Goal: Task Accomplishment & Management: Use online tool/utility

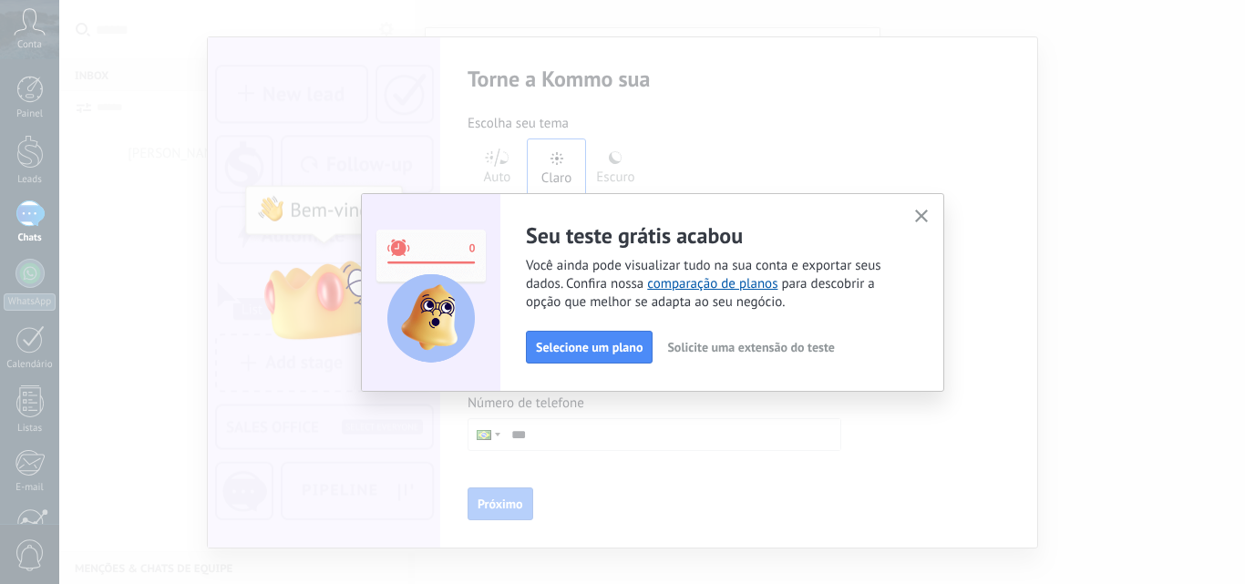
click at [797, 343] on span "Solicite uma extensão do teste" at bounding box center [750, 347] width 167 height 13
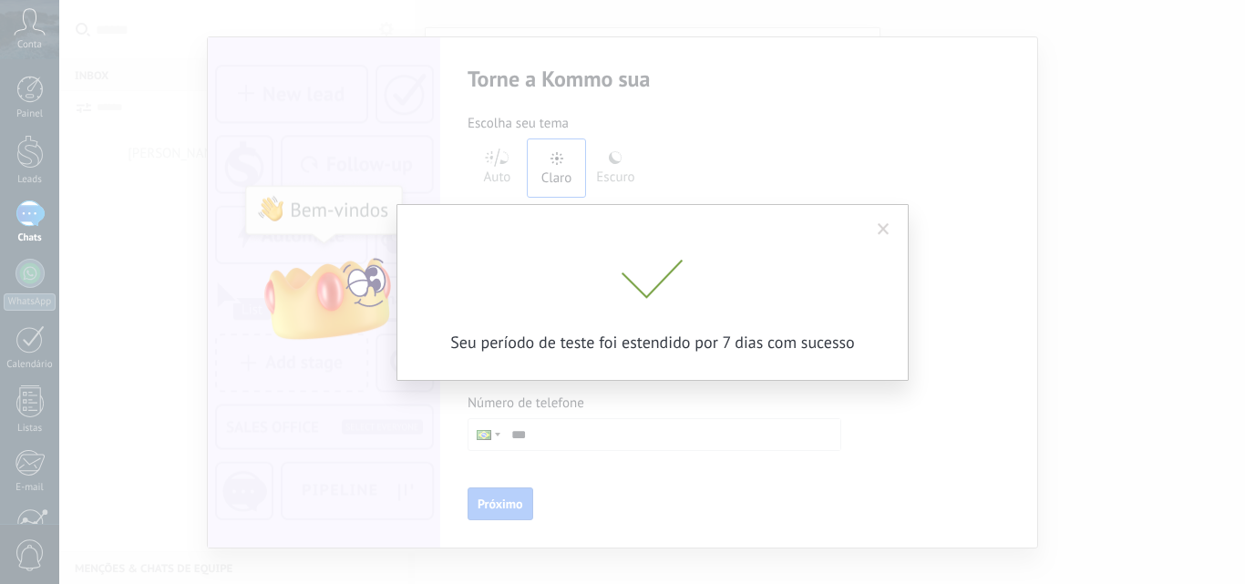
click at [886, 225] on span at bounding box center [883, 229] width 12 height 13
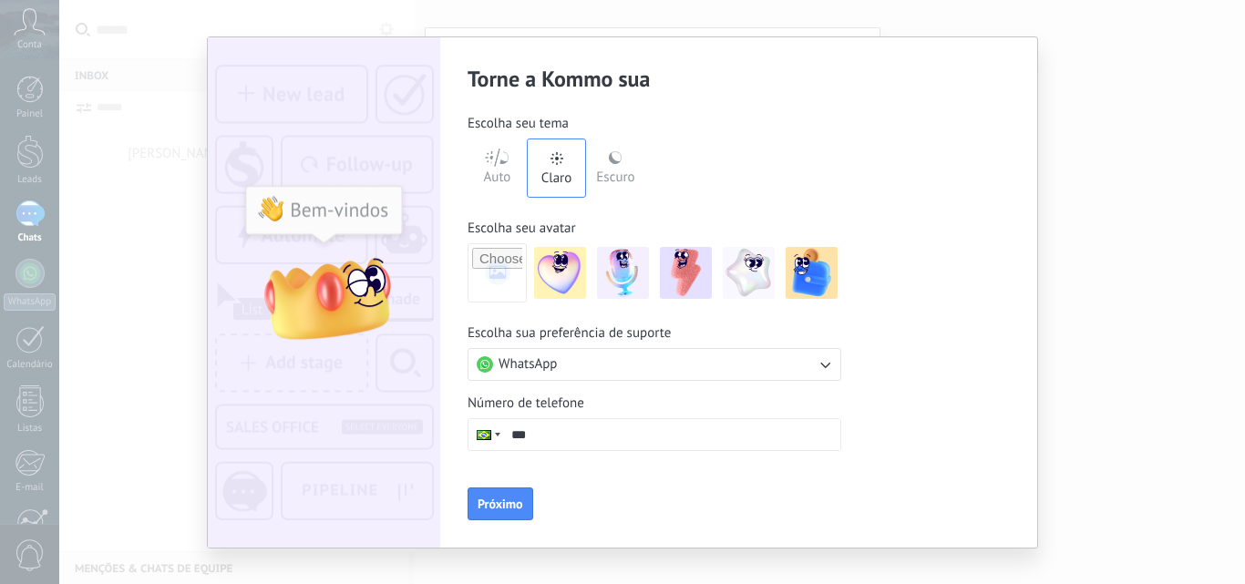
click at [603, 357] on button "WhatsApp" at bounding box center [654, 364] width 374 height 33
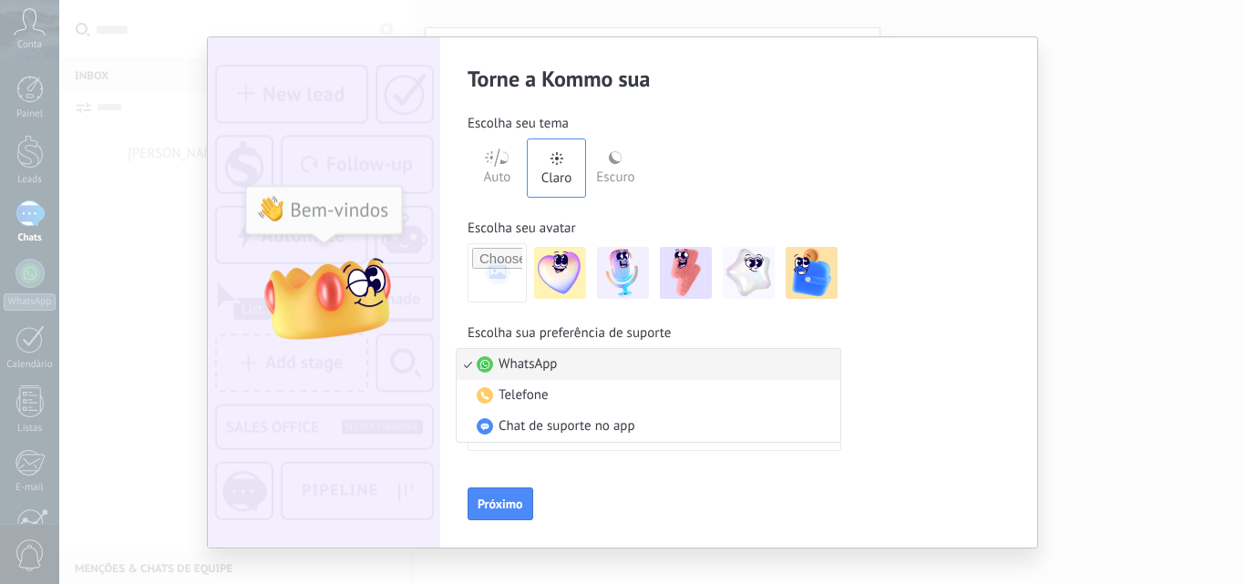
click at [603, 357] on li "WhatsApp" at bounding box center [648, 364] width 384 height 31
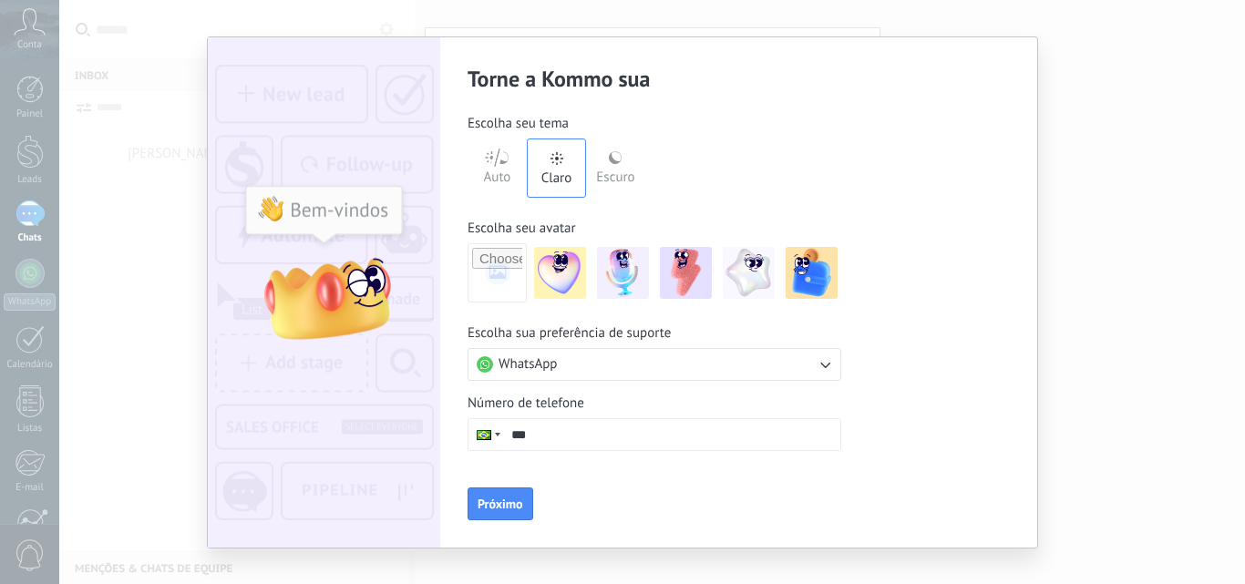
click at [568, 424] on input "***" at bounding box center [671, 434] width 337 height 31
paste input "**********"
type input "**********"
click at [518, 502] on span "Próximo" at bounding box center [500, 503] width 46 height 13
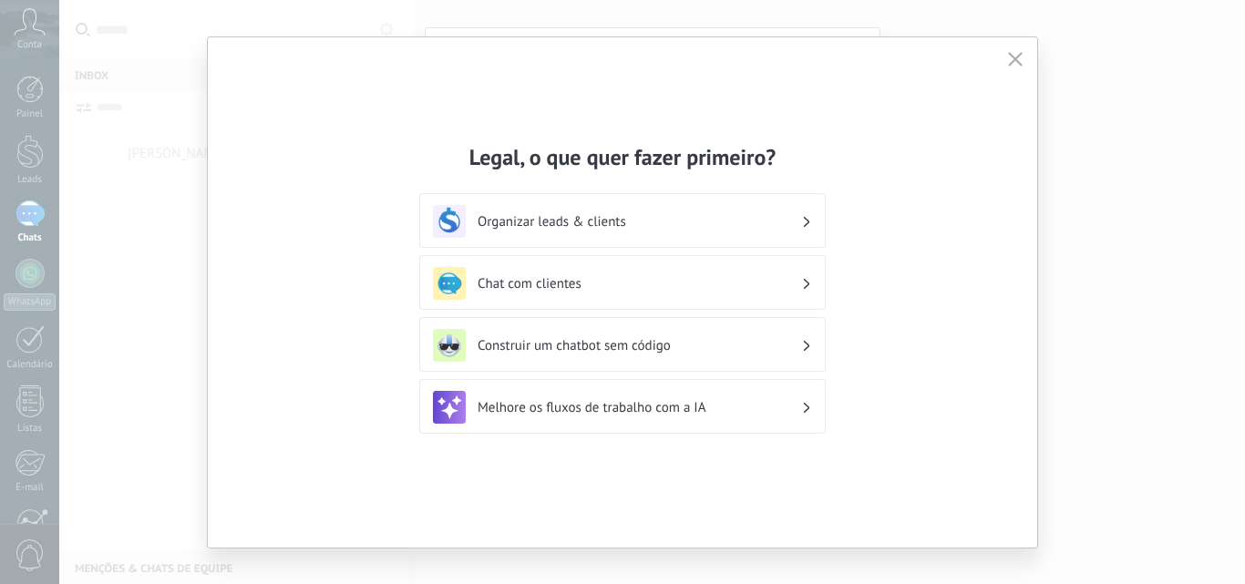
click at [692, 345] on h3 "Construir um chatbot sem código" at bounding box center [638, 345] width 323 height 17
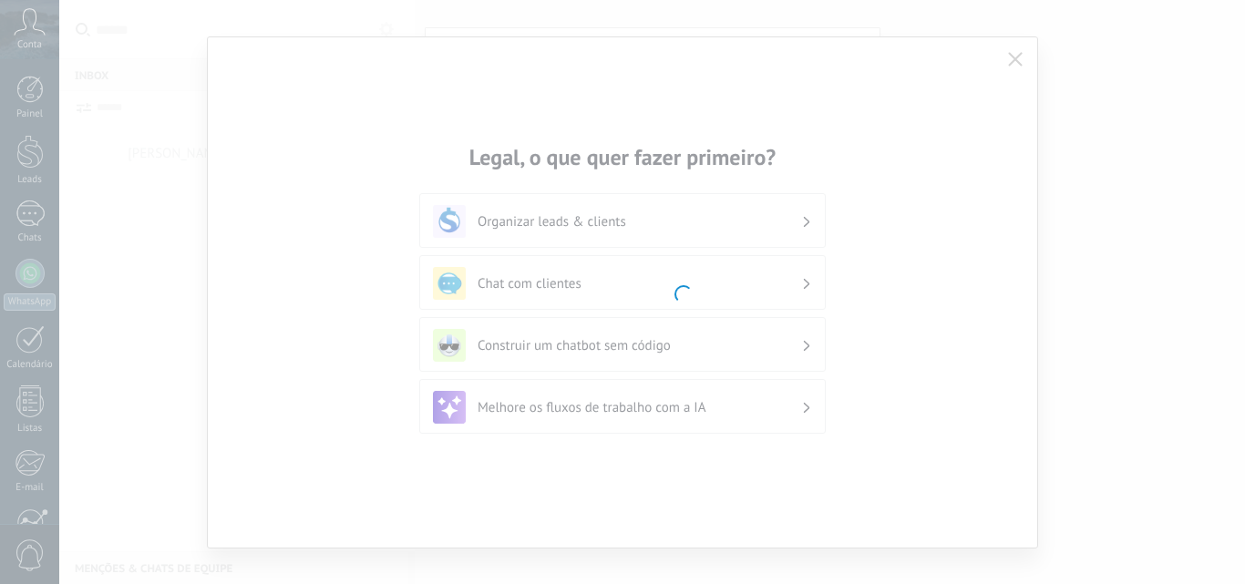
scroll to position [174, 0]
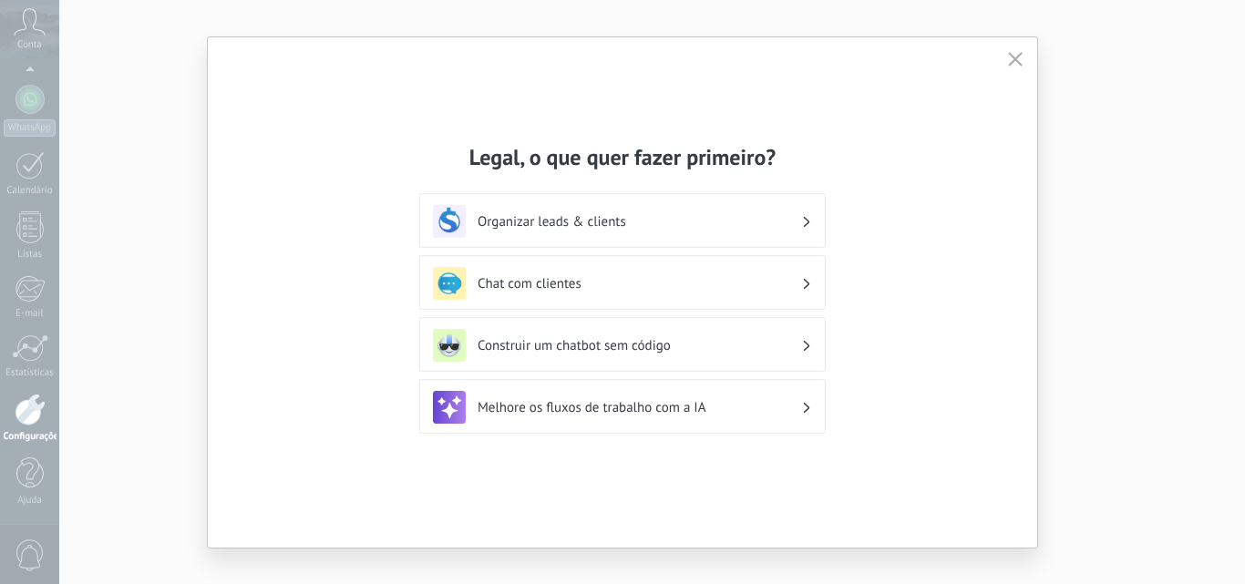
click at [811, 286] on div "Chat com clientes" at bounding box center [622, 283] width 379 height 33
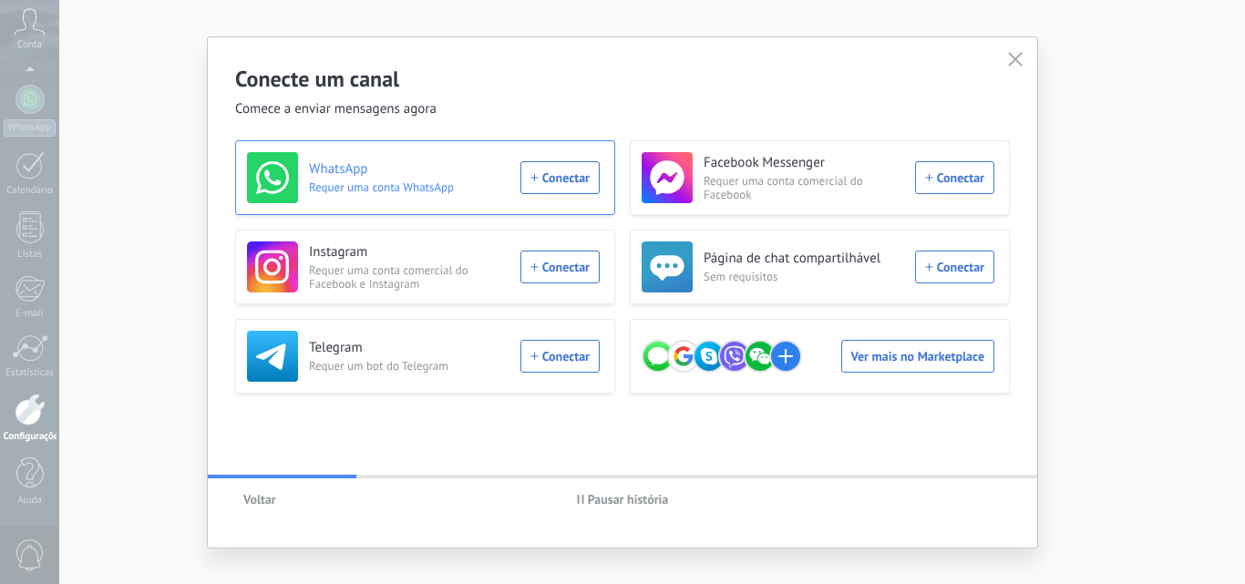
click at [381, 172] on h3 "WhatsApp" at bounding box center [409, 169] width 200 height 18
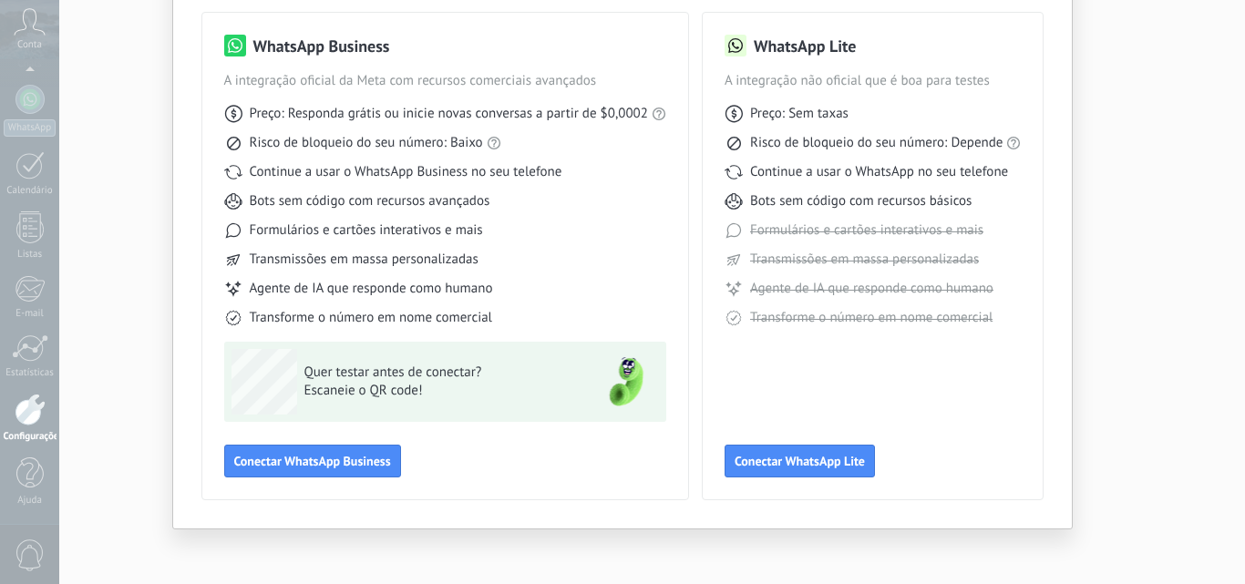
scroll to position [131, 0]
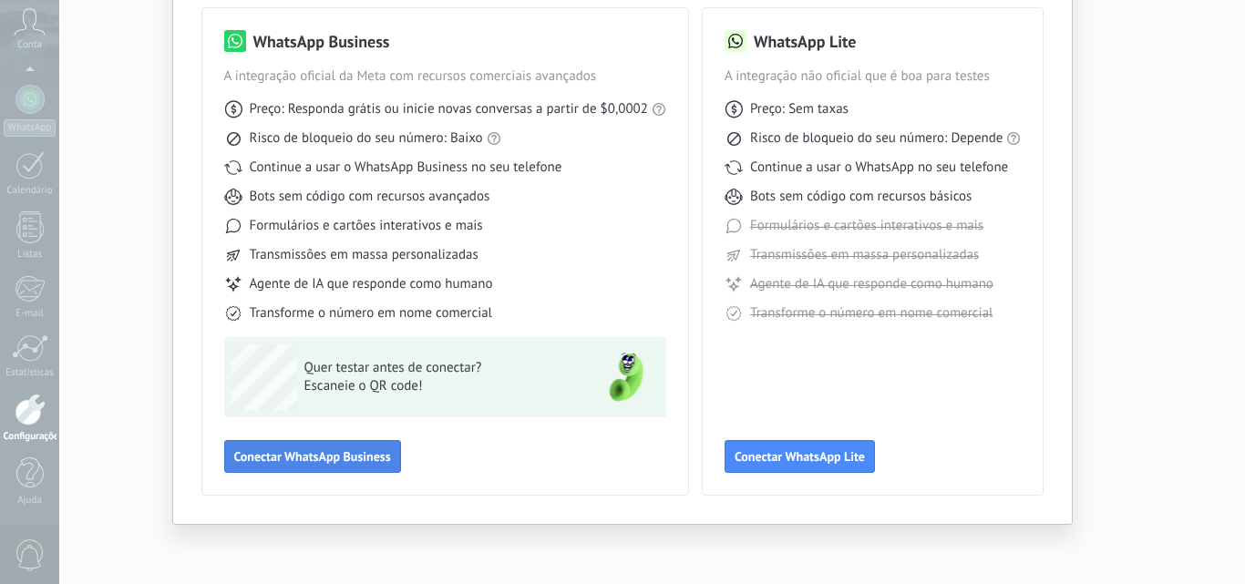
click at [352, 453] on span "Conectar WhatsApp Business" at bounding box center [312, 456] width 157 height 13
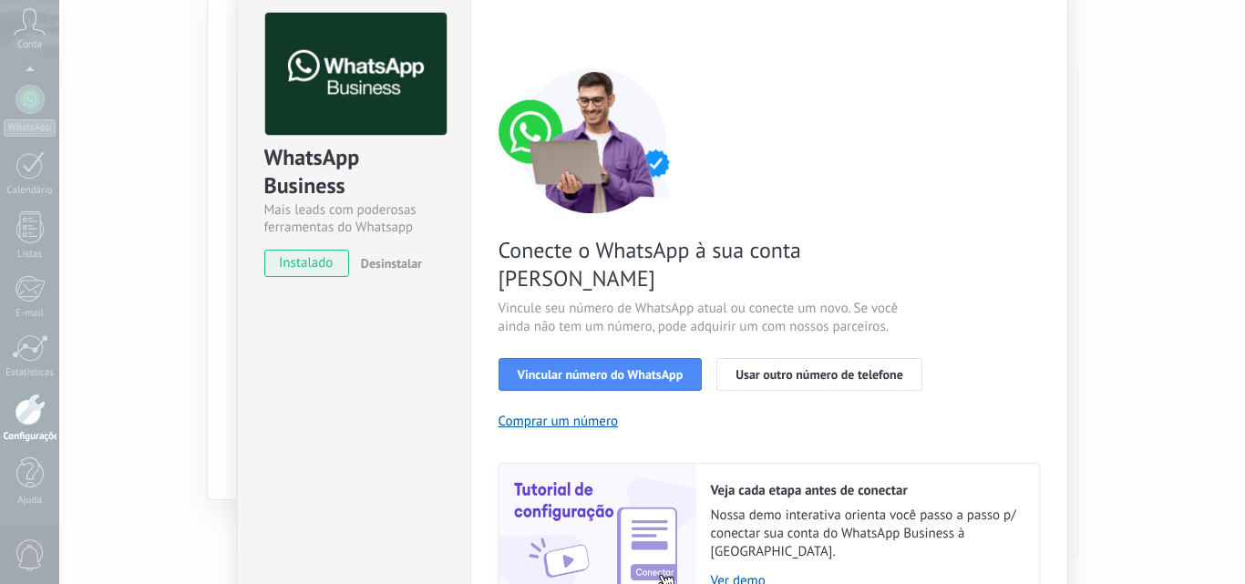
scroll to position [182, 0]
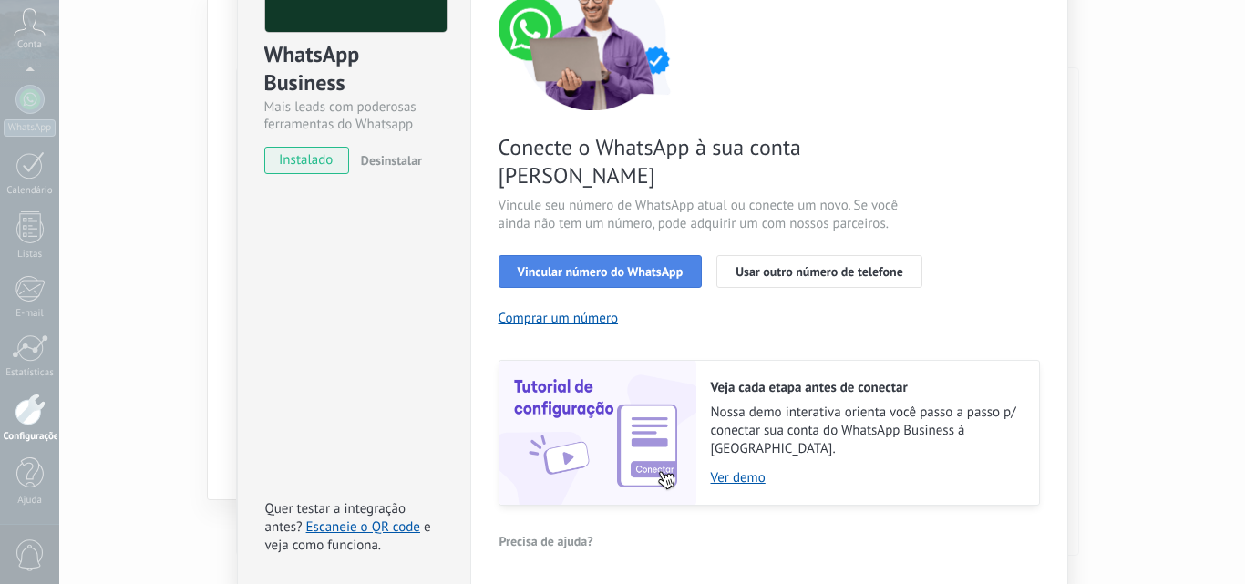
click at [615, 265] on span "Vincular número do WhatsApp" at bounding box center [601, 271] width 166 height 13
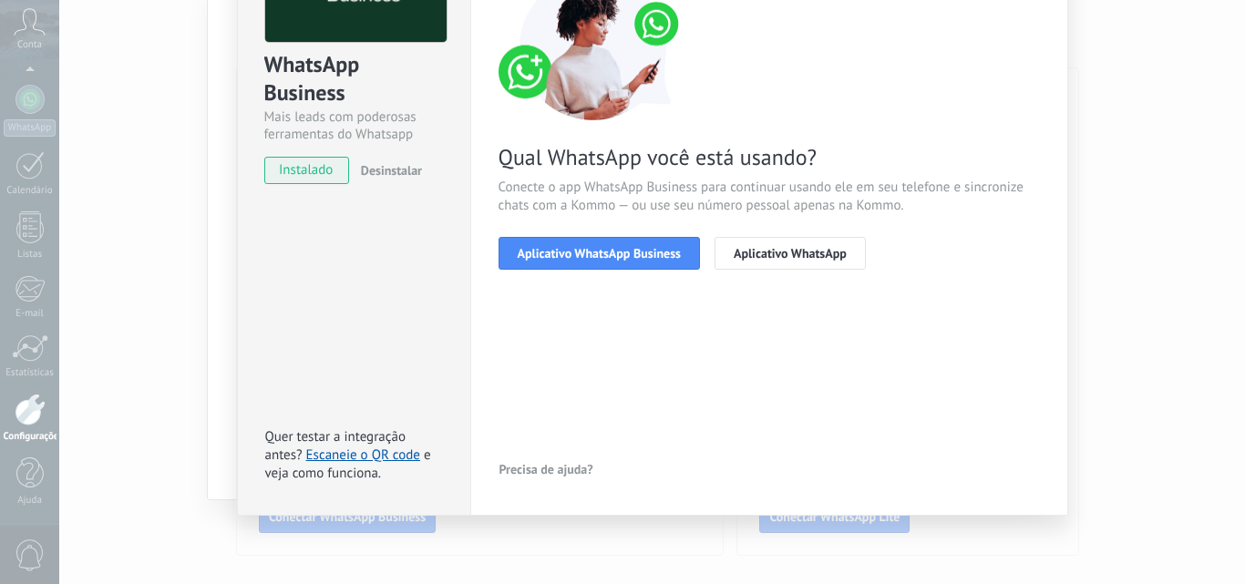
scroll to position [172, 0]
click at [639, 254] on span "Aplicativo WhatsApp Business" at bounding box center [599, 253] width 163 height 13
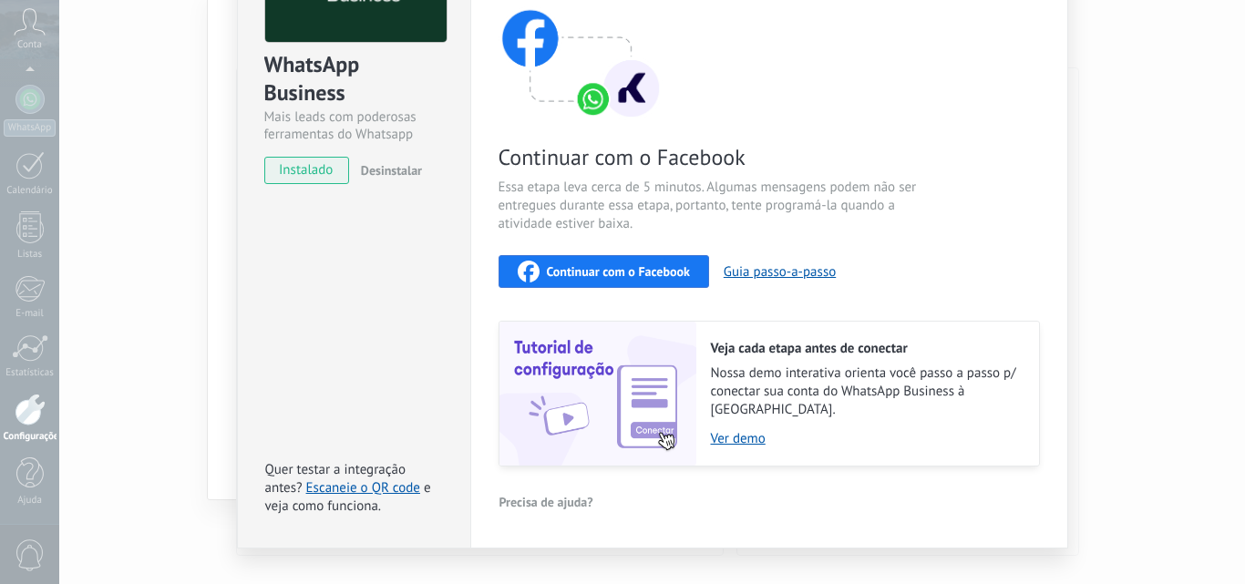
click at [642, 272] on span "Continuar com o Facebook" at bounding box center [618, 271] width 143 height 13
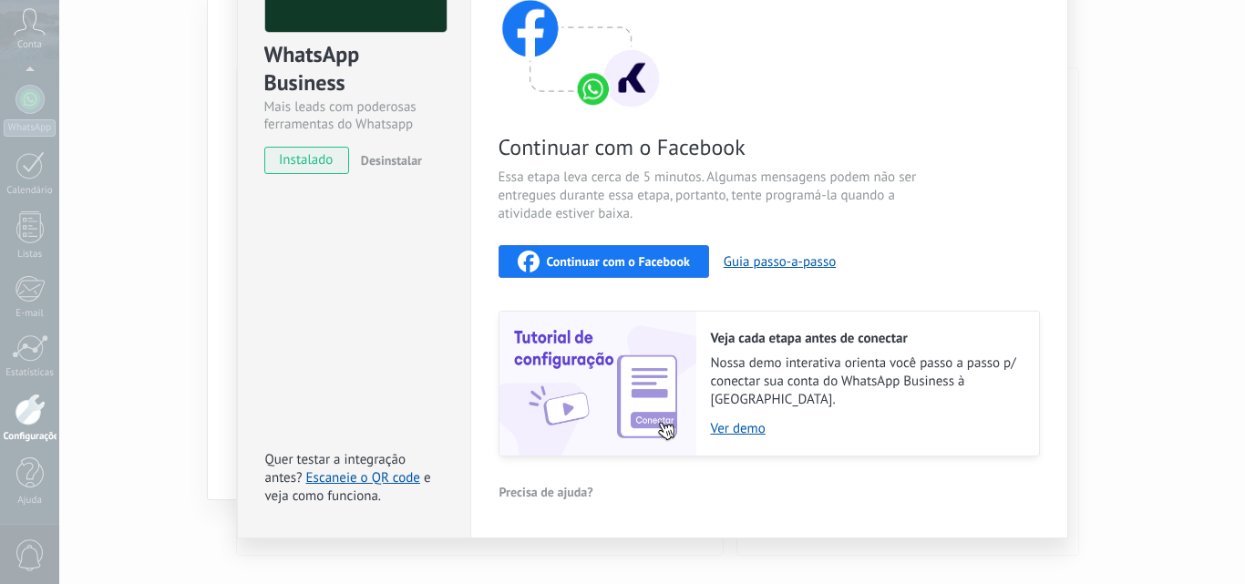
scroll to position [190, 0]
